Goal: Information Seeking & Learning: Learn about a topic

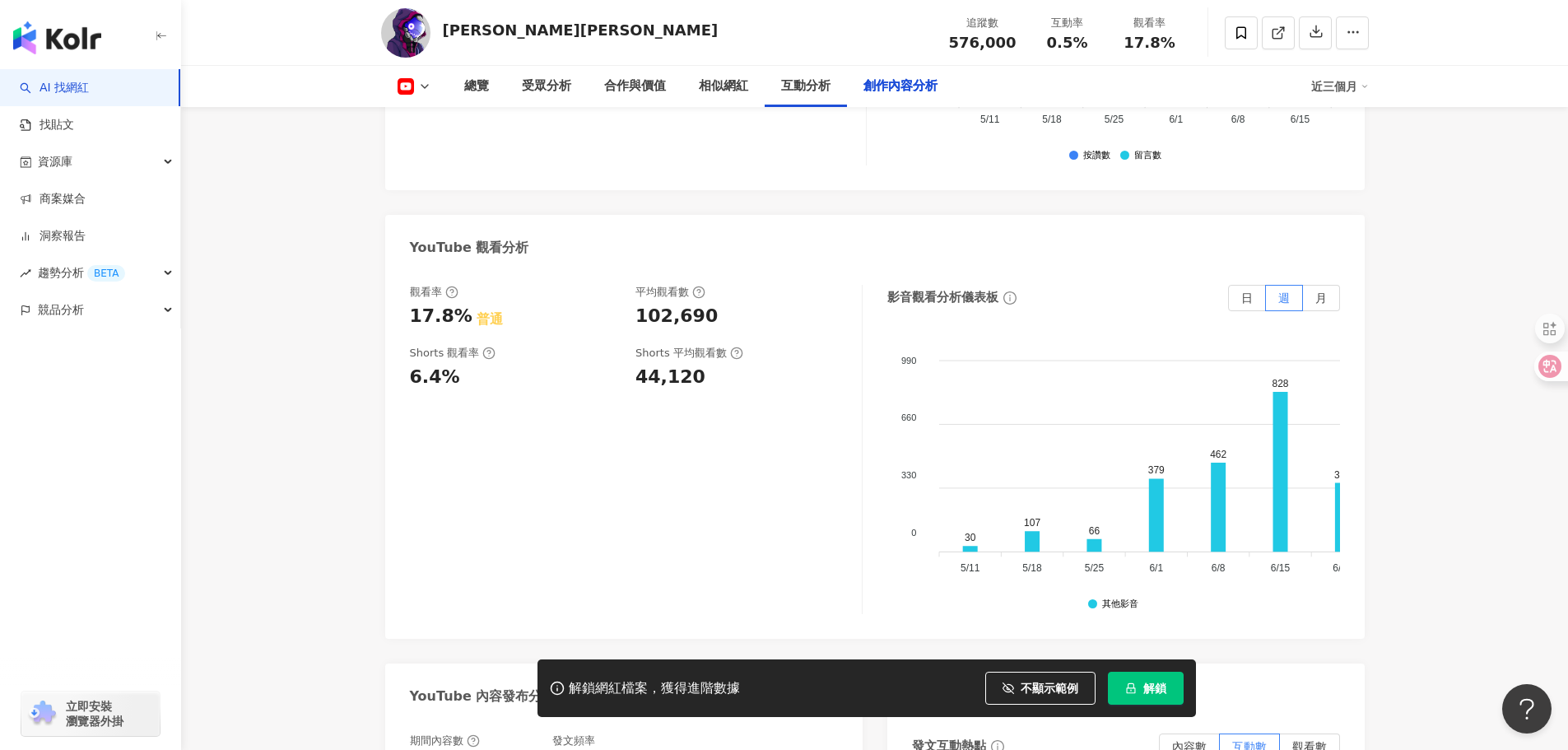
scroll to position [4196, 0]
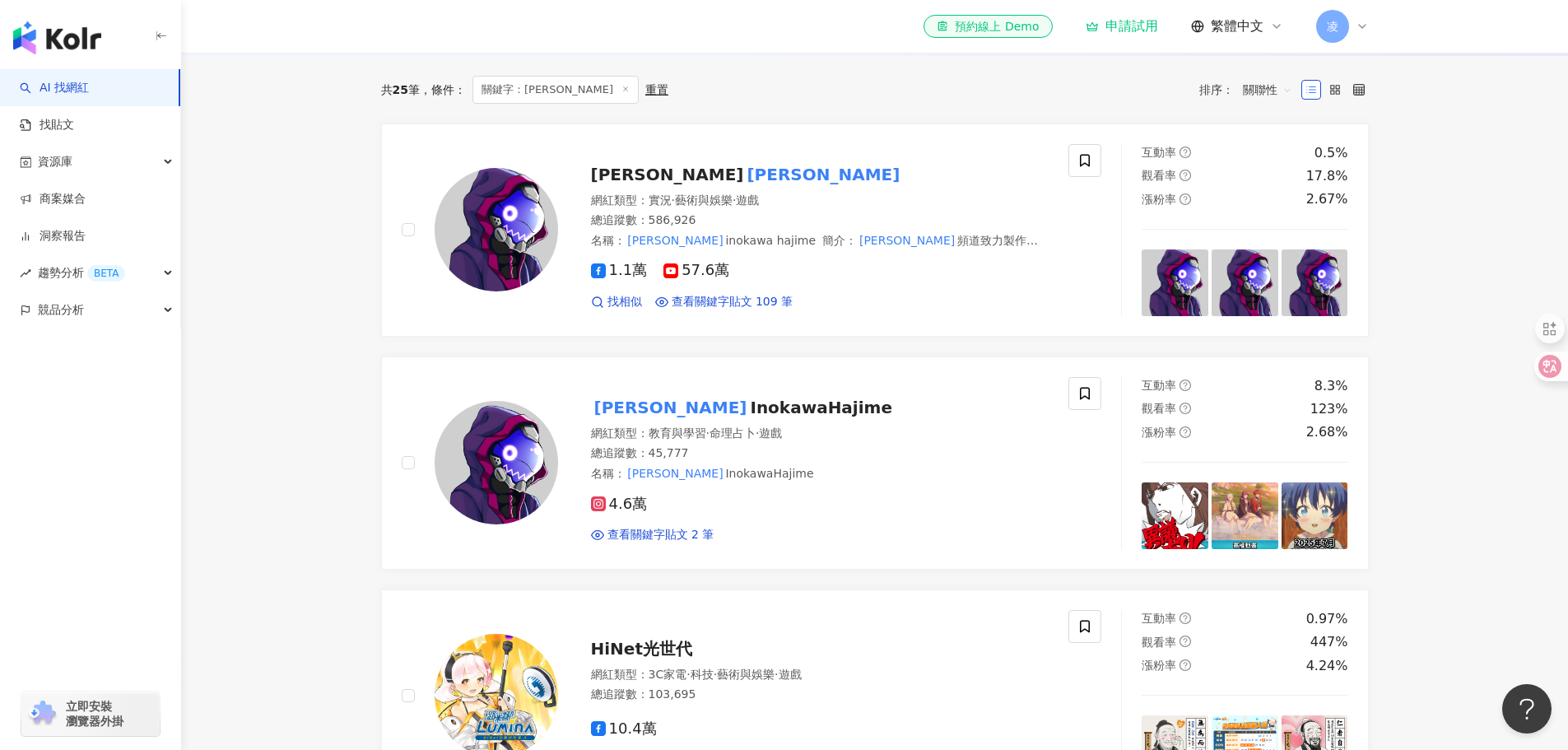
drag, startPoint x: 865, startPoint y: 101, endPoint x: 843, endPoint y: 103, distance: 22.1
click at [865, 101] on div "共 25 筆 條件 ： 關鍵字：井川一 重置 排序： 關聯性" at bounding box center [875, 90] width 987 height 28
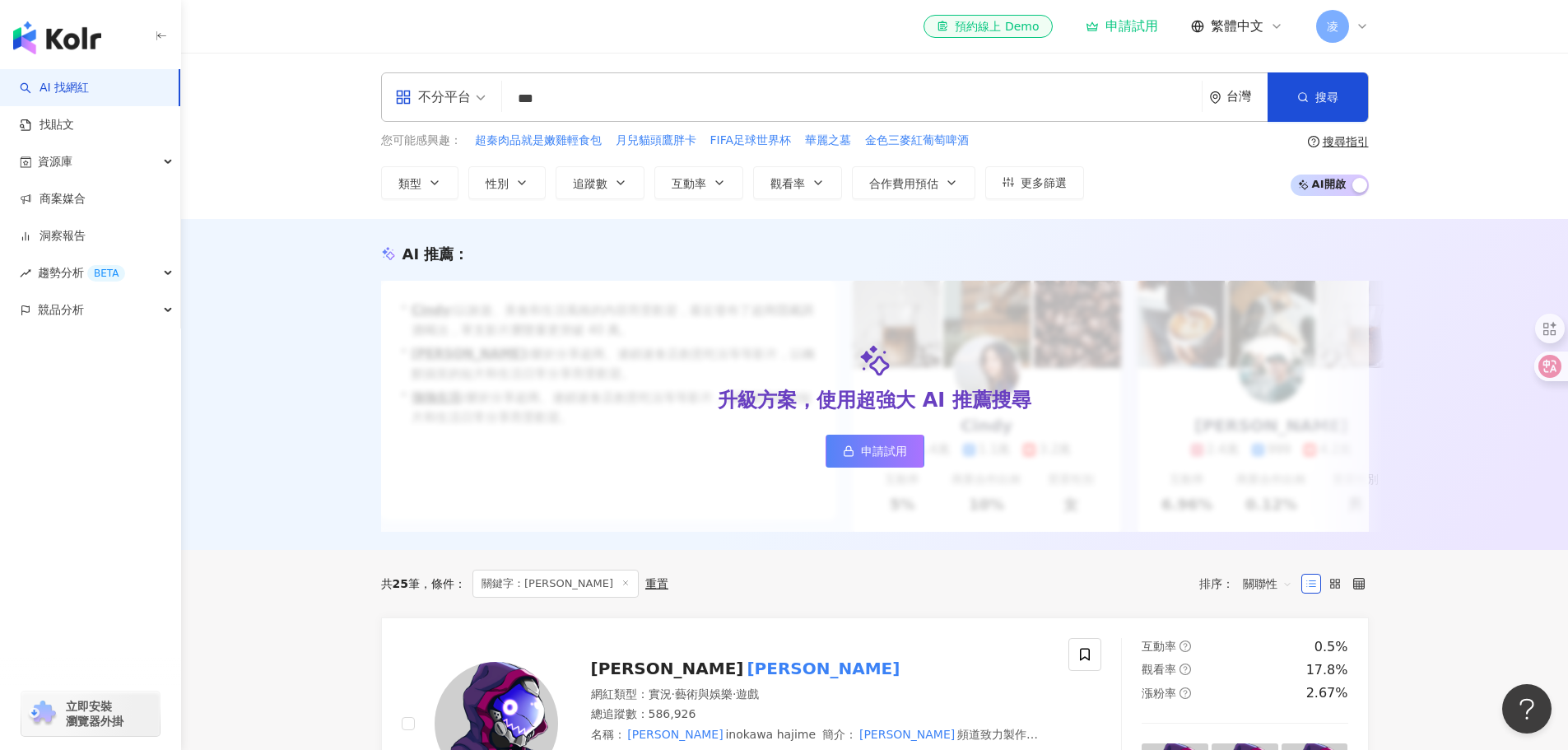
click at [723, 86] on input "***" at bounding box center [852, 99] width 687 height 32
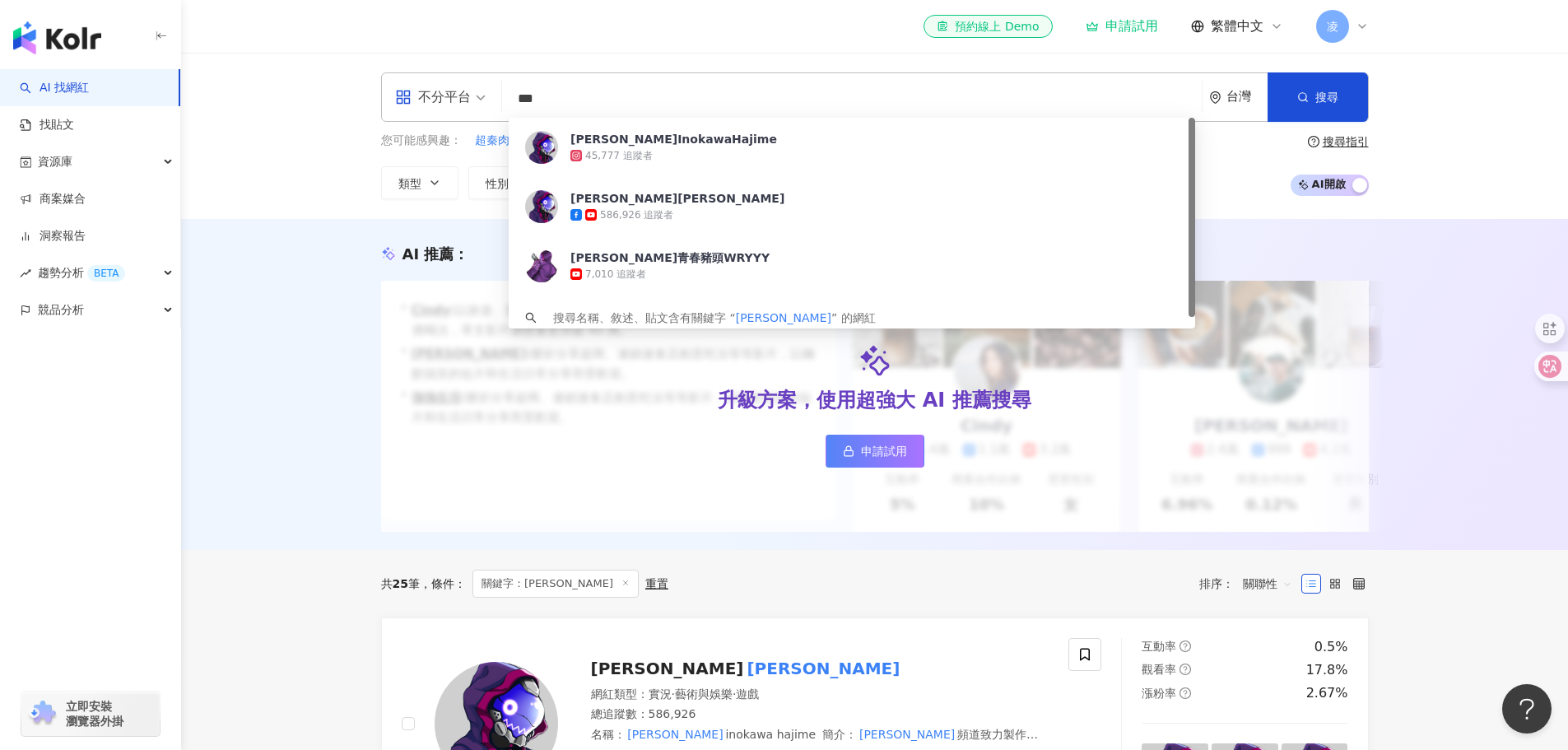
click at [723, 86] on input "***" at bounding box center [852, 99] width 687 height 32
paste input "*"
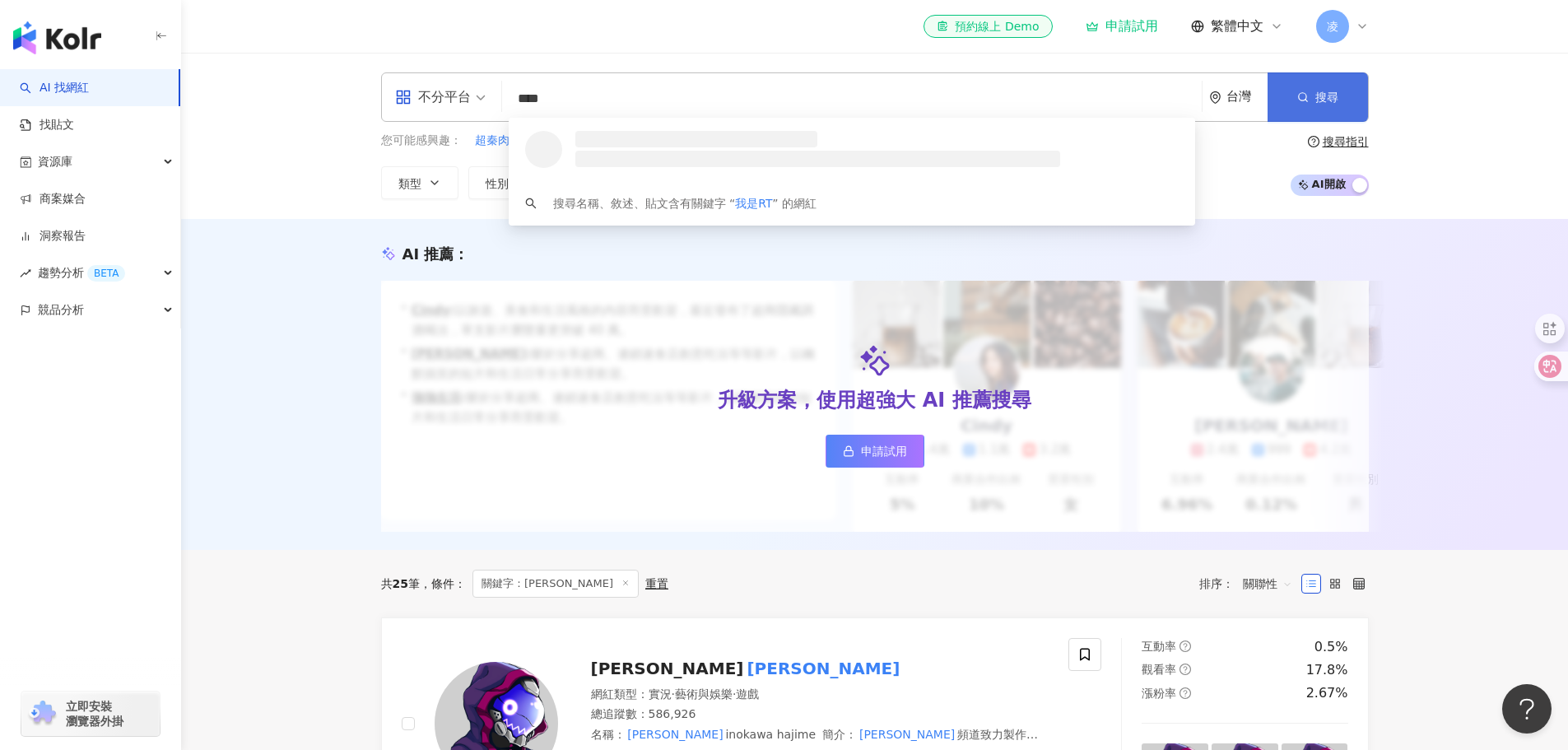
type input "****"
click at [1300, 101] on icon "button" at bounding box center [1303, 97] width 12 height 12
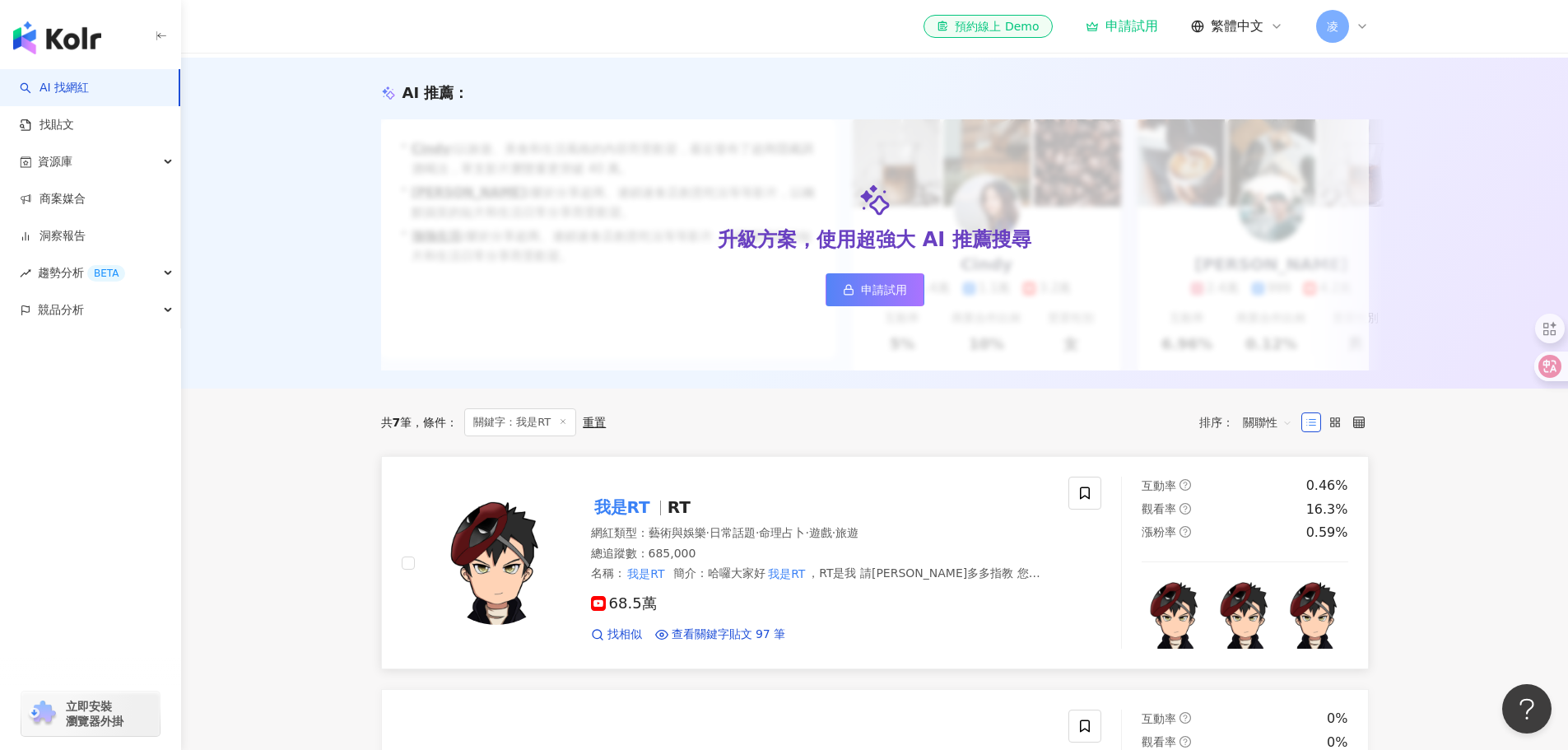
scroll to position [165, 0]
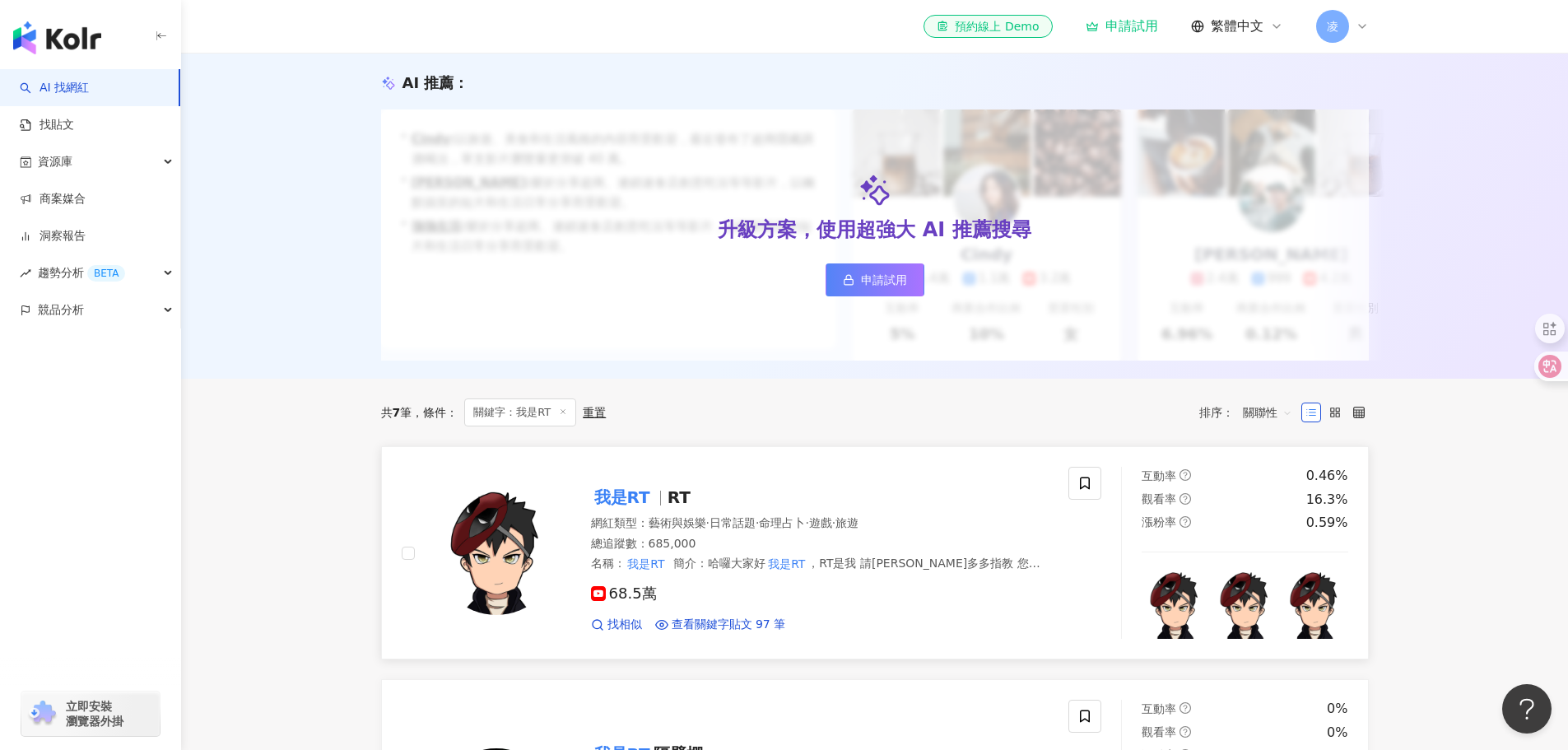
click at [832, 529] on span "遊戲" at bounding box center [820, 523] width 23 height 14
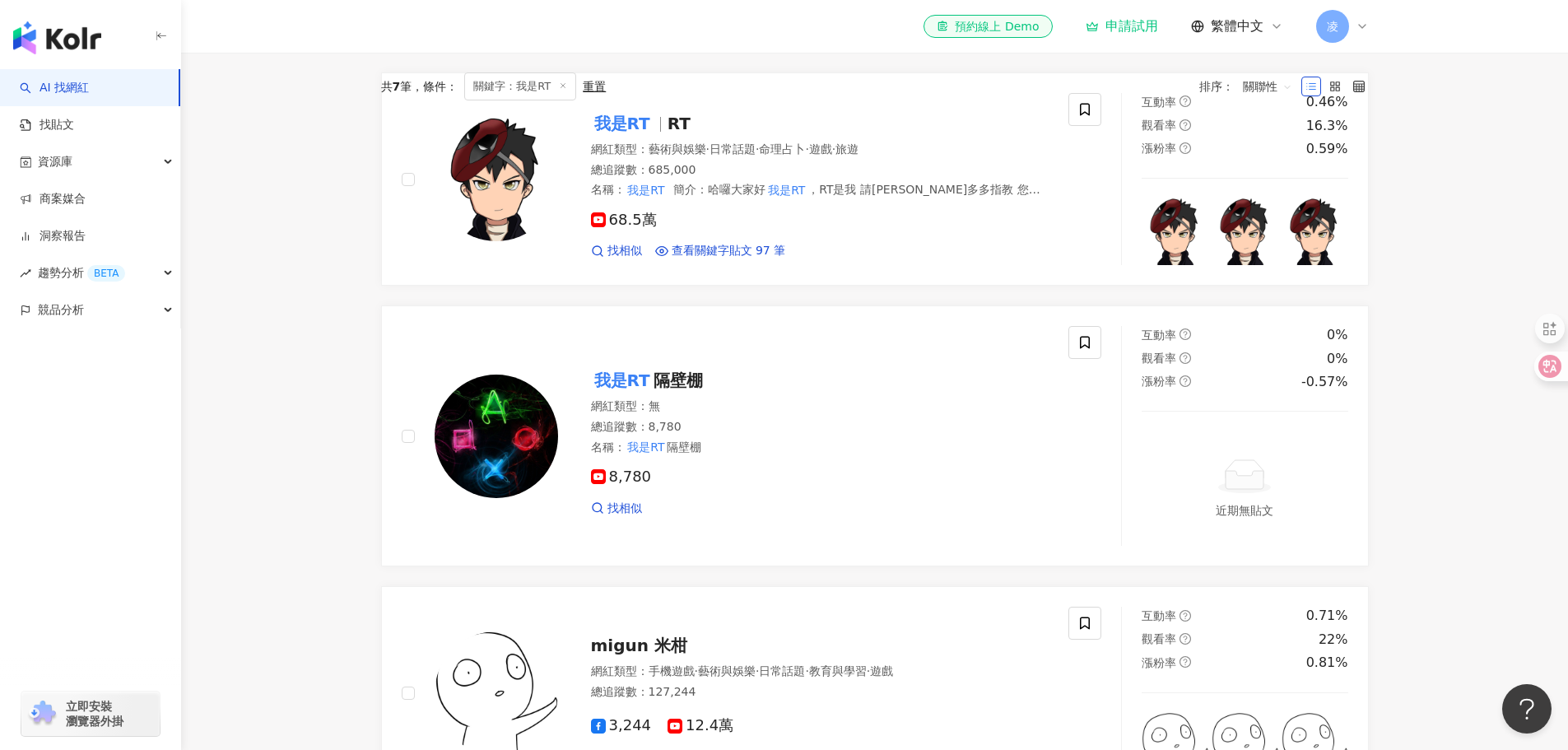
scroll to position [247, 0]
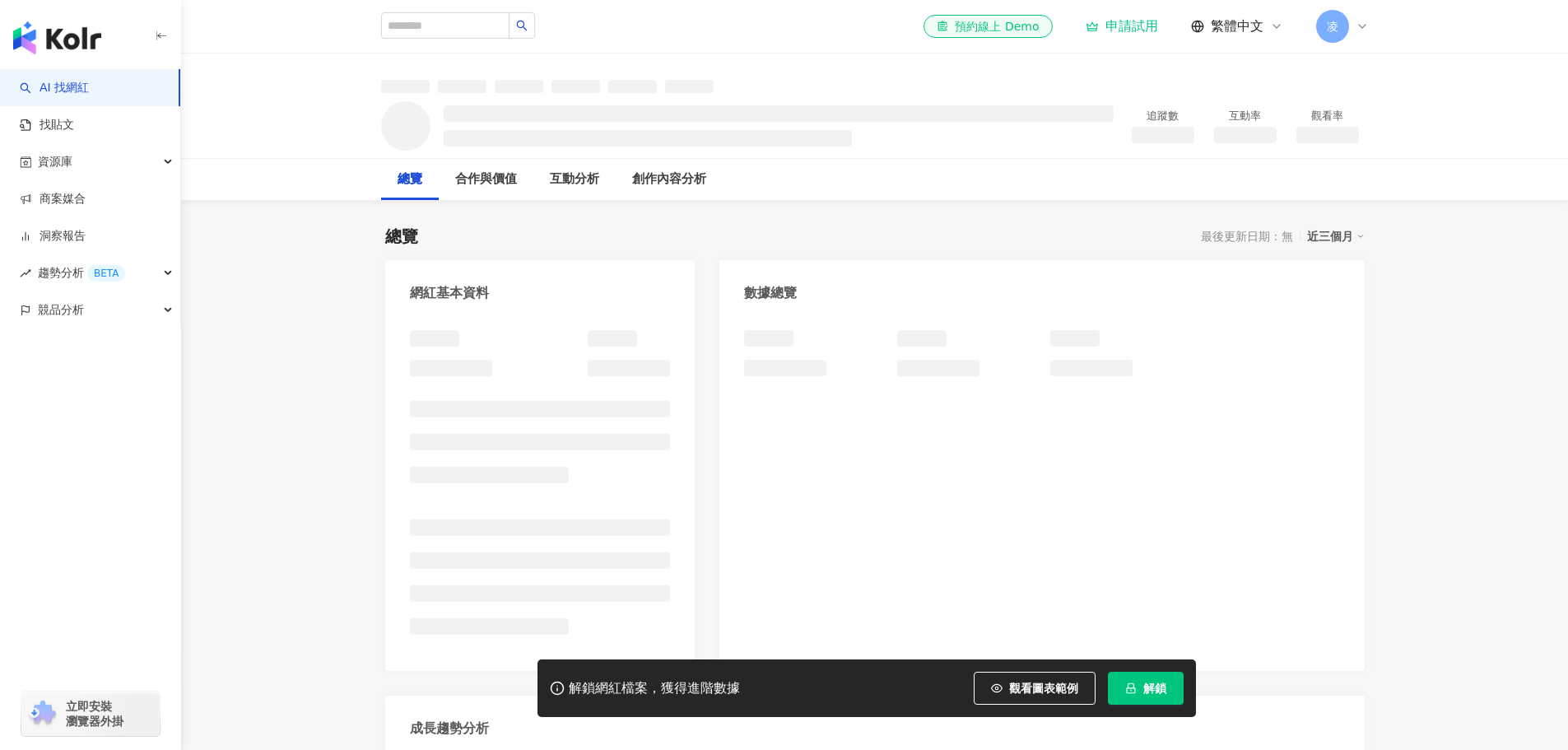
click at [1035, 686] on span "觀看圖表範例" at bounding box center [1044, 688] width 69 height 14
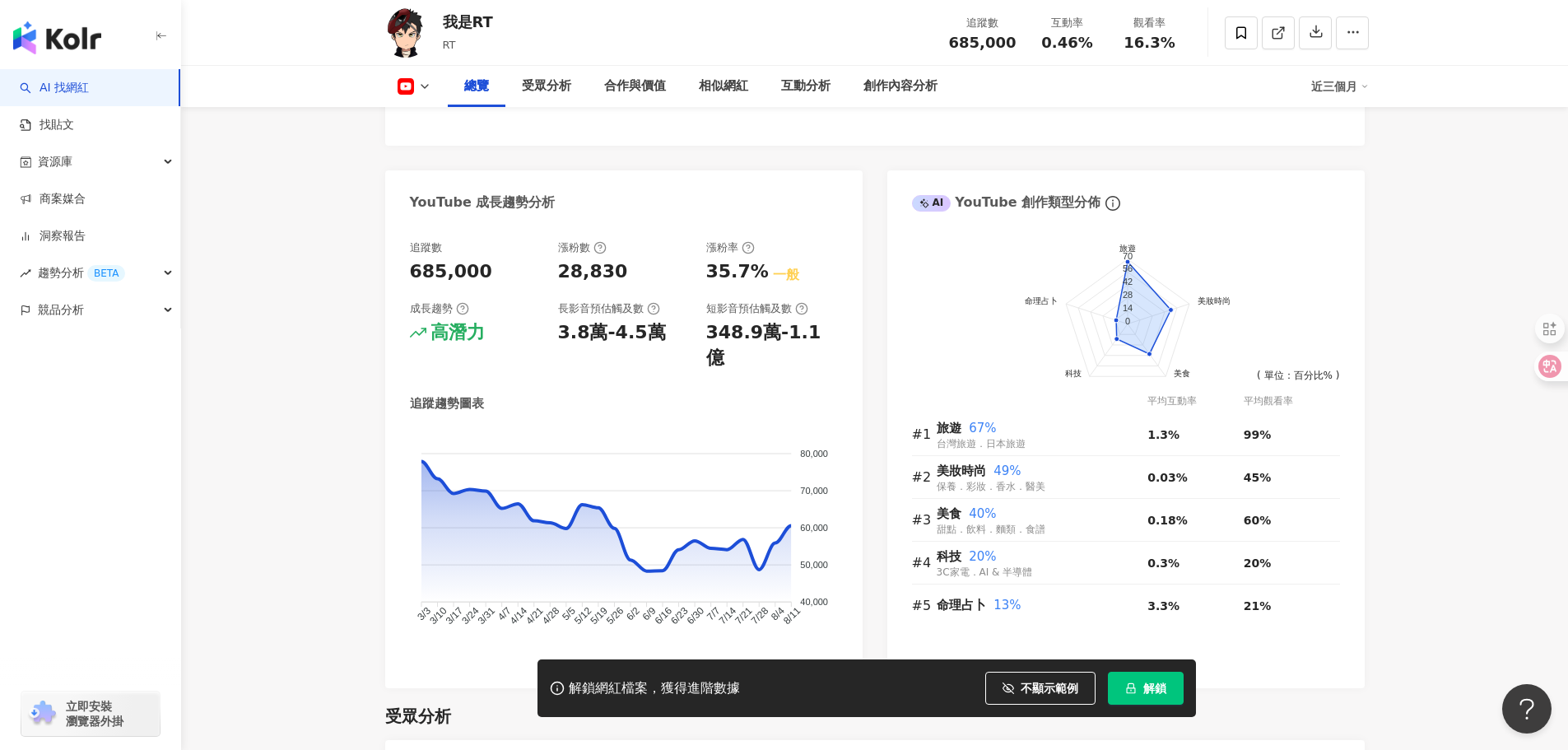
scroll to position [906, 0]
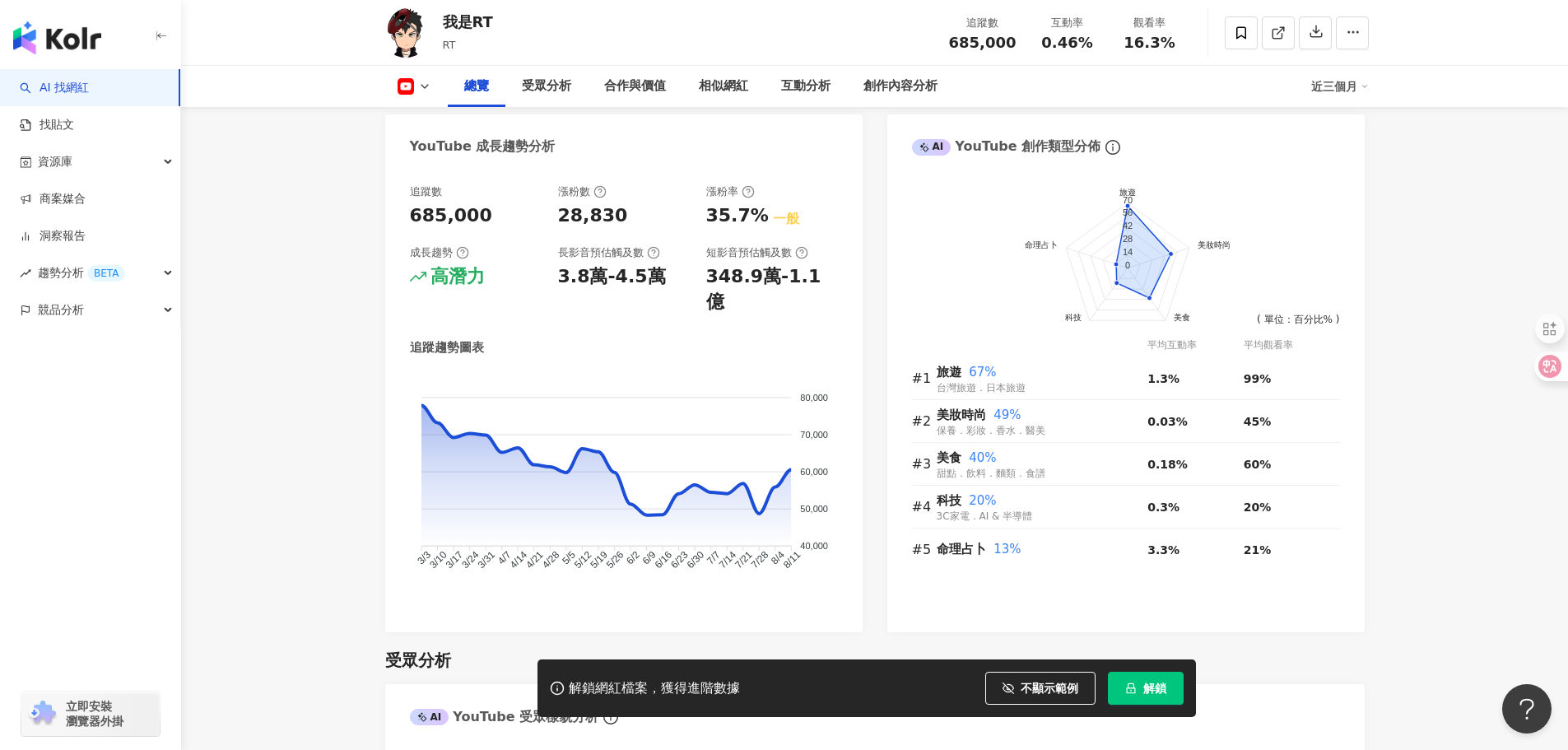
drag, startPoint x: 614, startPoint y: 320, endPoint x: 584, endPoint y: 324, distance: 30.3
click at [584, 339] on div "追蹤趨勢圖表" at bounding box center [624, 347] width 428 height 17
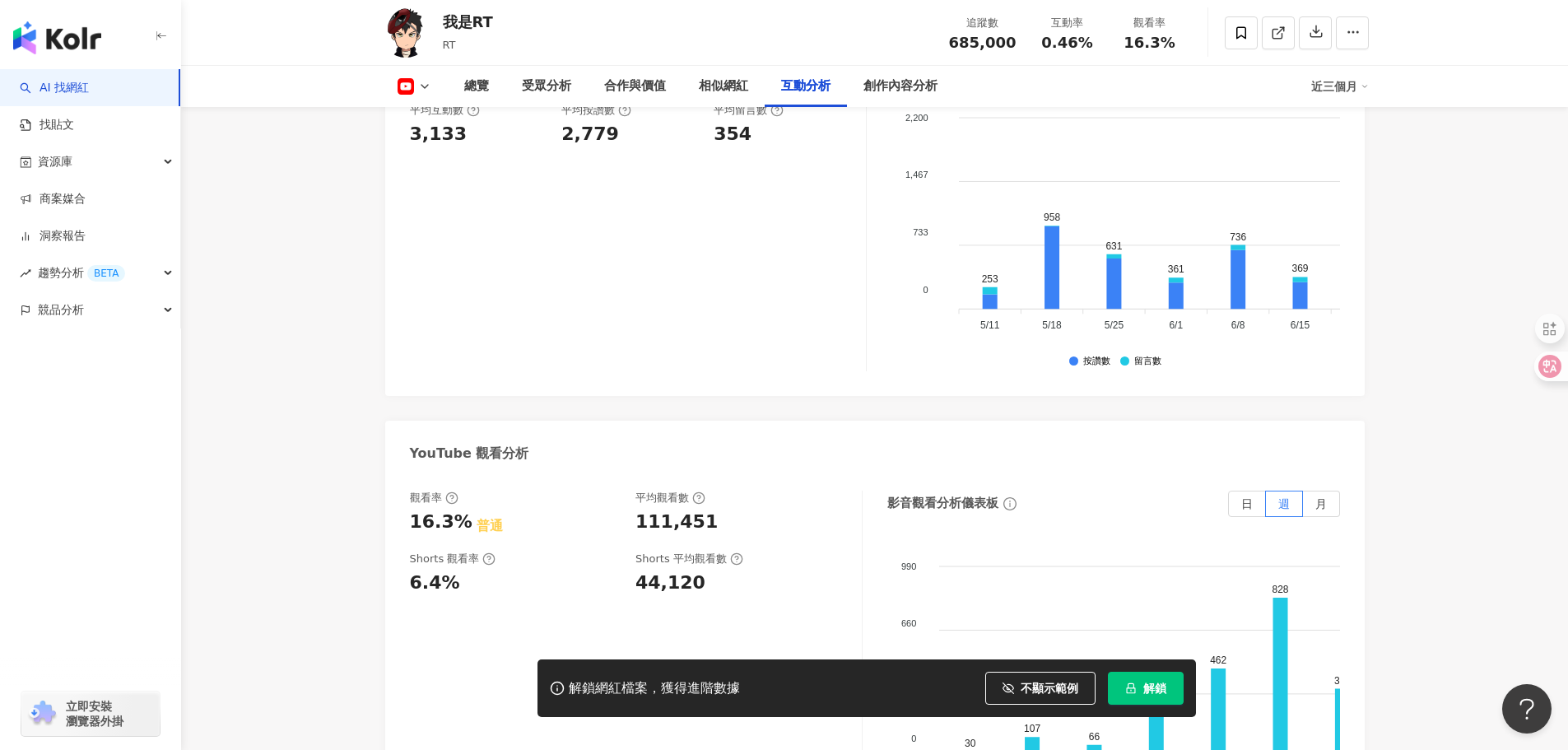
scroll to position [2880, 0]
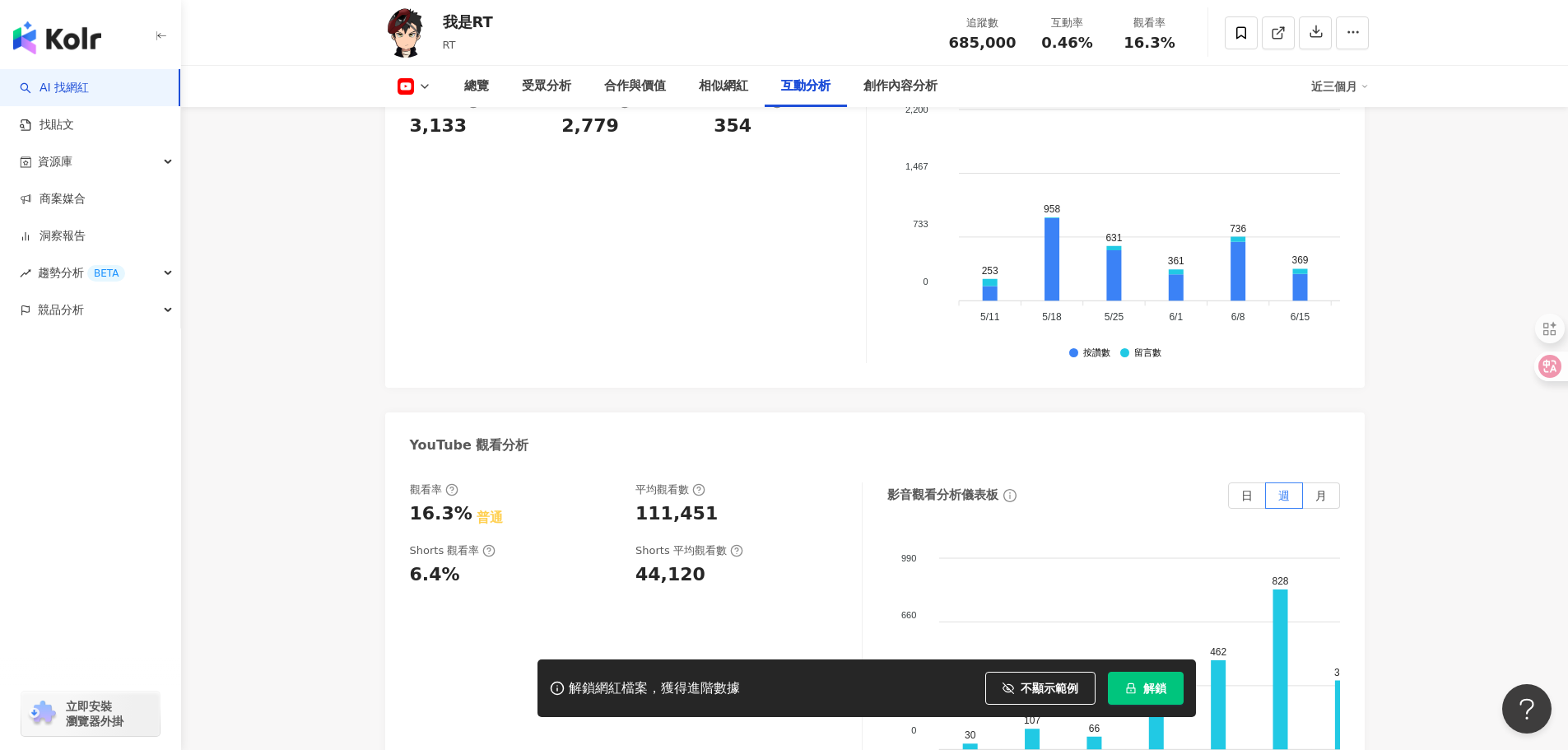
click at [873, 488] on div "觀看率 16.3% 普通 平均觀看數 111,451 Shorts 觀看率 6.4% Shorts 平均觀看數 44,120 影音觀看分析儀表板 日 週 月 …" at bounding box center [875, 646] width 930 height 329
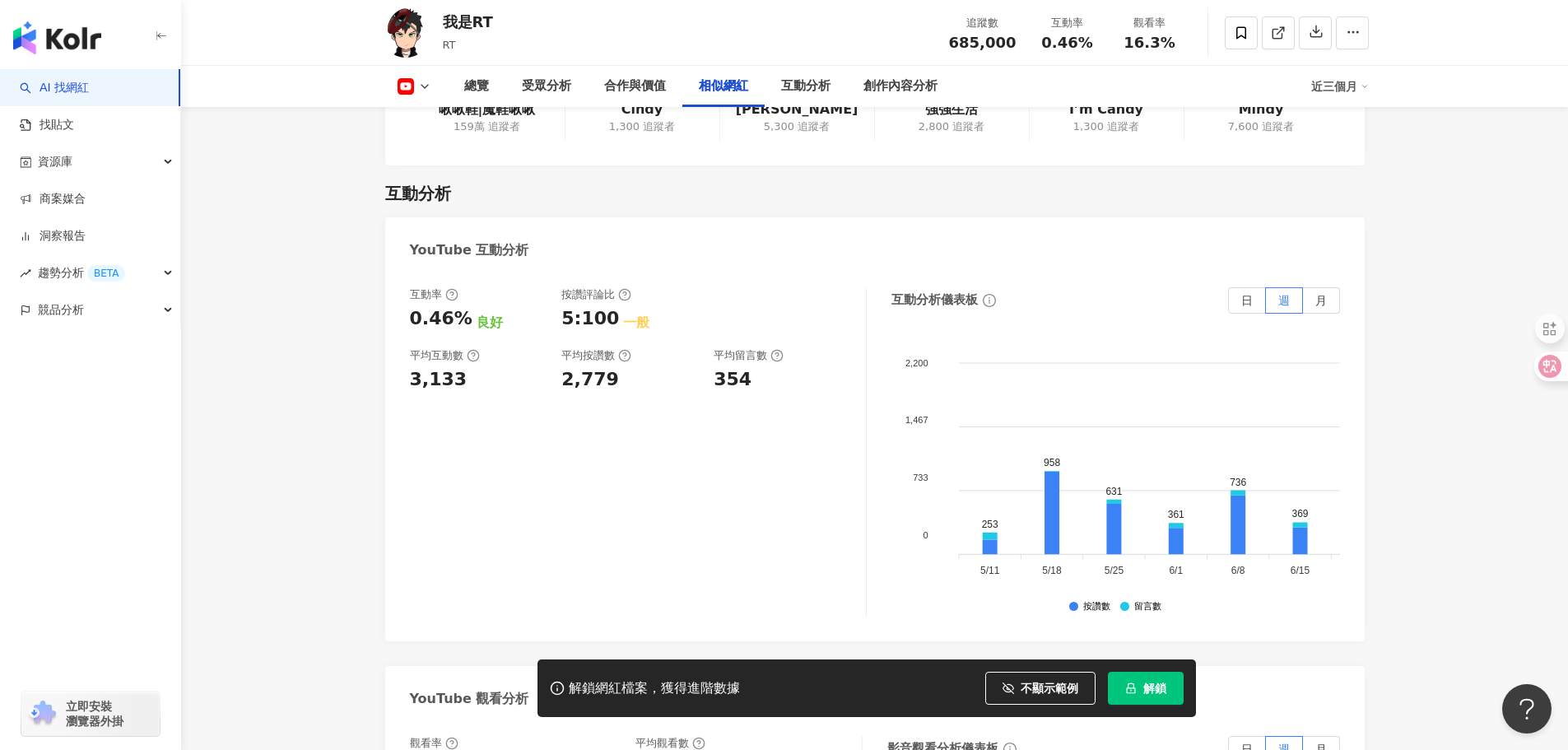
scroll to position [2082, 0]
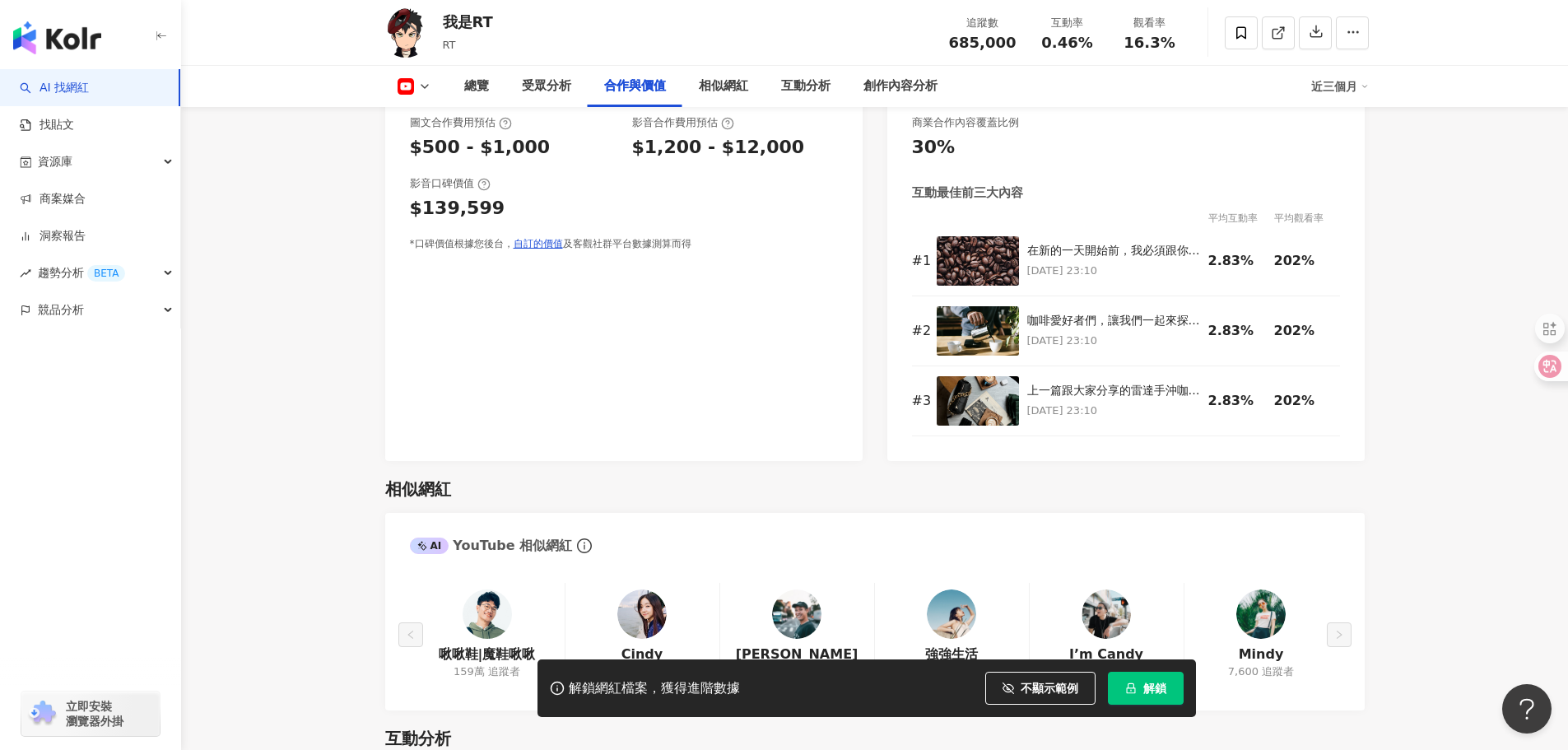
scroll to position [2082, 0]
click at [5, 405] on div "button" at bounding box center [91, 383] width 181 height 109
